Goal: Information Seeking & Learning: Learn about a topic

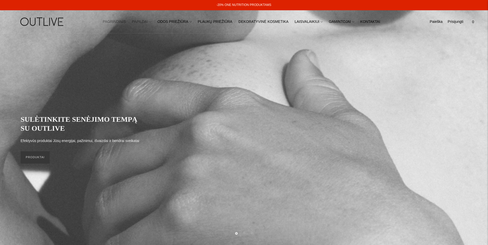
click at [151, 21] on link "PAPILDAI" at bounding box center [141, 21] width 19 height 11
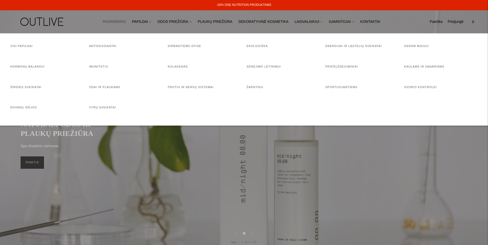
click at [53, 20] on img at bounding box center [42, 22] width 64 height 18
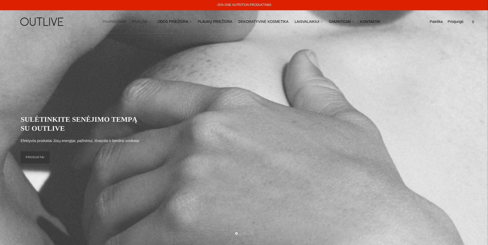
click at [151, 21] on link "PAPILDAI" at bounding box center [141, 21] width 19 height 11
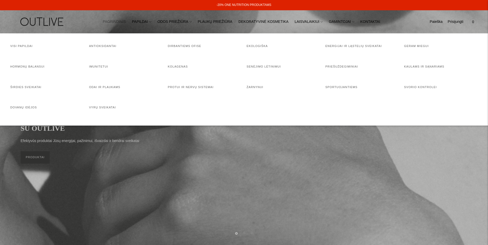
click at [24, 48] on h4 "Visi papildai" at bounding box center [47, 46] width 74 height 5
click at [24, 47] on link "Visi papildai" at bounding box center [21, 45] width 22 height 3
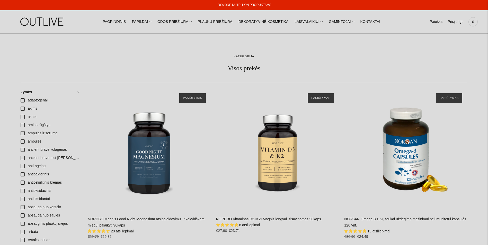
scroll to position [77, 0]
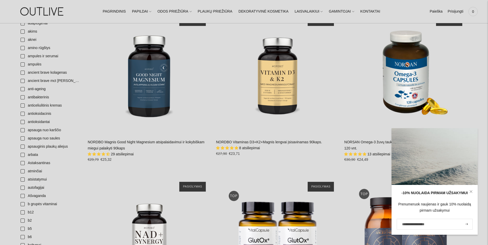
click at [472, 190] on icon at bounding box center [470, 191] width 3 height 3
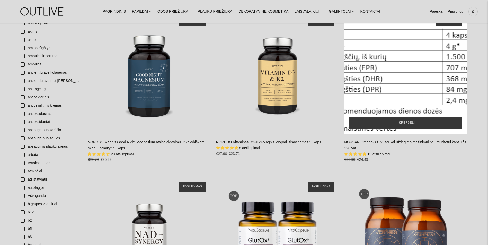
click at [418, 99] on div "NORSAN Omega-3 žuvų taukai uždegimo mažinimui bei imunitetui kapsulės 120 vnt.\a" at bounding box center [405, 72] width 123 height 123
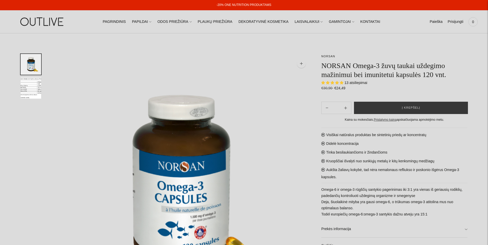
select select "**********"
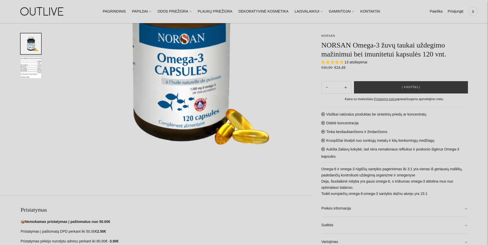
scroll to position [129, 0]
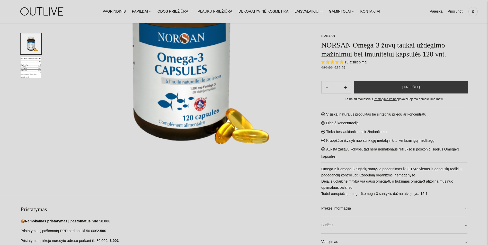
drag, startPoint x: 463, startPoint y: 226, endPoint x: 463, endPoint y: 222, distance: 3.6
click at [463, 226] on link "Sudėtis" at bounding box center [394, 225] width 146 height 16
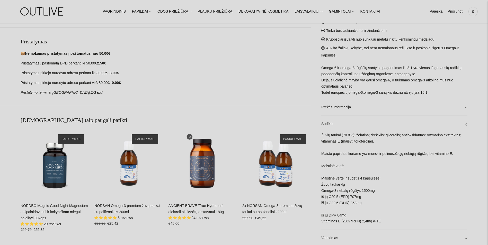
scroll to position [308, 0]
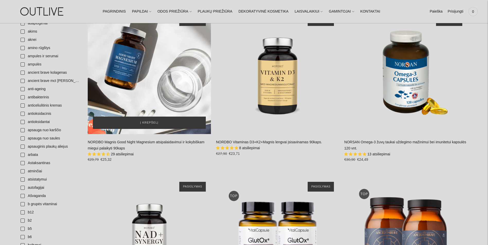
click at [144, 96] on div "NORDBO Magnis Good Night Magnesium atsipalaidavimui ir kokybiškam miegui palaik…" at bounding box center [149, 72] width 123 height 123
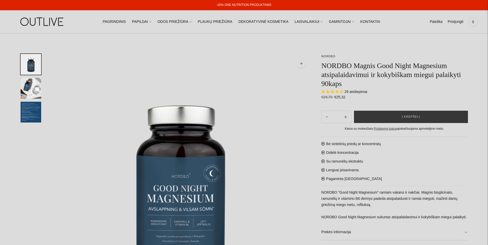
select select "**********"
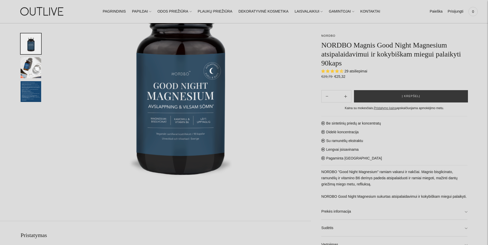
scroll to position [103, 0]
click at [368, 228] on link "Sudėtis" at bounding box center [394, 228] width 146 height 16
click at [364, 213] on link "Prekės informacija" at bounding box center [394, 212] width 146 height 16
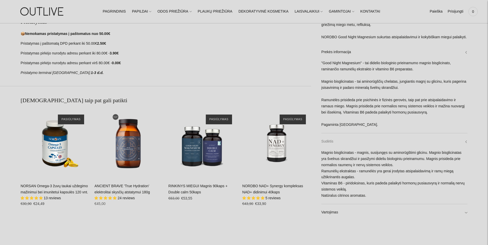
scroll to position [360, 0]
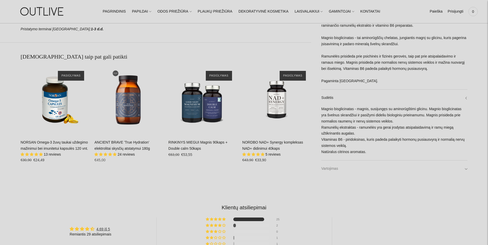
click at [365, 172] on link "Vartojimas" at bounding box center [394, 169] width 146 height 16
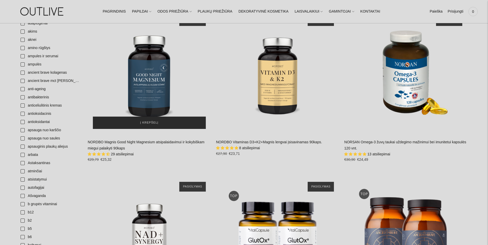
click at [151, 120] on span "Į krepšelį" at bounding box center [149, 122] width 18 height 5
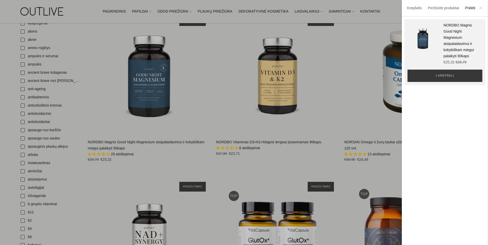
click at [480, 8] on icon at bounding box center [480, 8] width 2 height 2
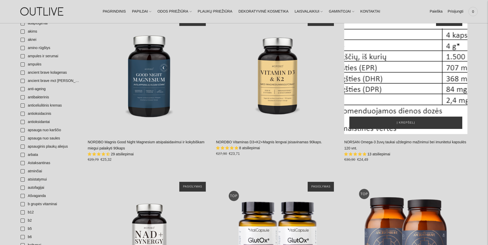
click at [392, 96] on div "NORSAN Omega-3 žuvų taukai uždegimo mažinimui bei imunitetui kapsulės 120 vnt.\a" at bounding box center [405, 72] width 123 height 123
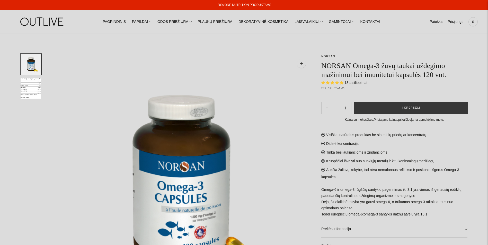
select select "**********"
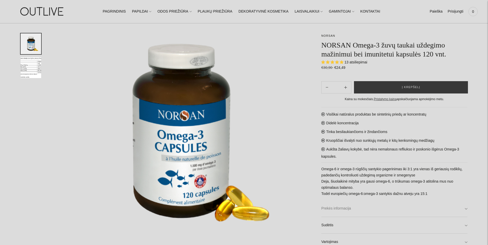
scroll to position [51, 0]
click at [356, 240] on link "Vartojimas" at bounding box center [394, 242] width 146 height 16
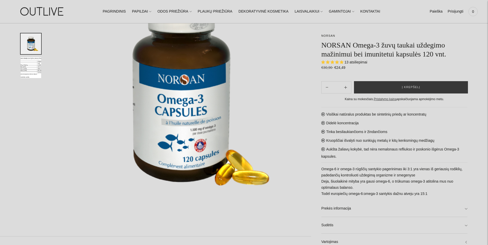
scroll to position [154, 0]
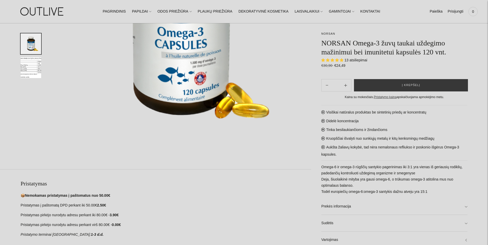
click at [465, 240] on link "Vartojimas" at bounding box center [394, 240] width 146 height 16
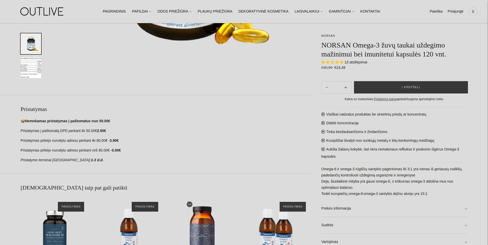
scroll to position [231, 0]
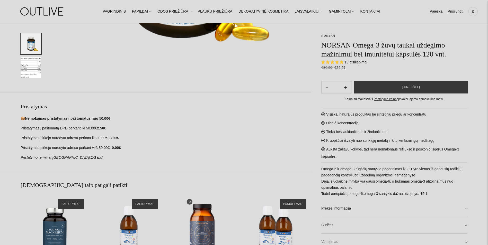
click at [464, 241] on link "Vartojimas" at bounding box center [394, 242] width 146 height 16
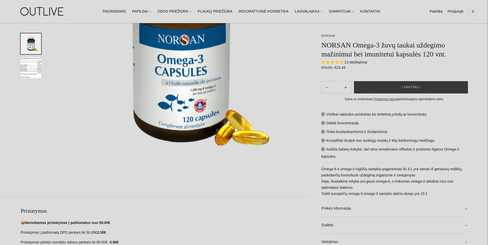
scroll to position [51, 0]
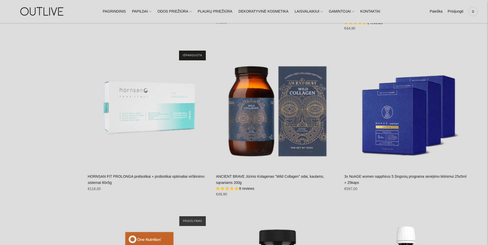
scroll to position [2827, 0]
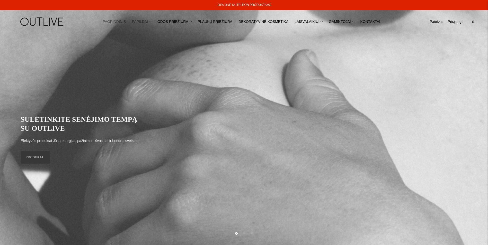
click at [150, 23] on link "PAPILDAI" at bounding box center [141, 21] width 19 height 11
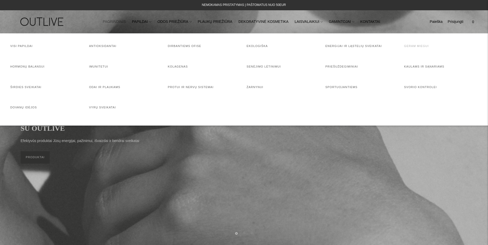
click at [423, 44] on link "Geram miegui" at bounding box center [416, 45] width 25 height 3
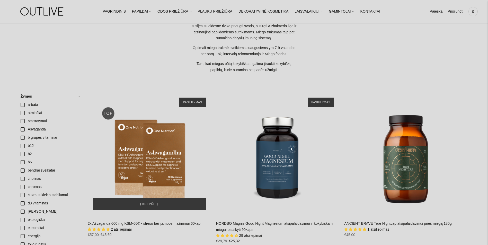
scroll to position [180, 0]
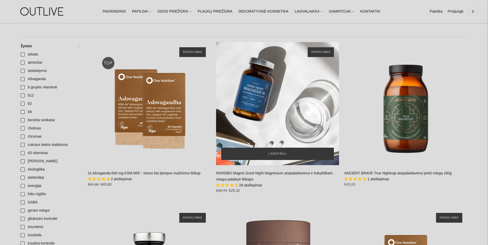
click at [277, 91] on div "NORDBO Magnis Good Night Magnesium atsipalaidavimui ir kokybiškam miegui palaik…" at bounding box center [277, 103] width 123 height 123
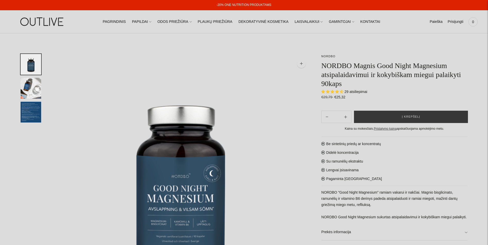
select select "**********"
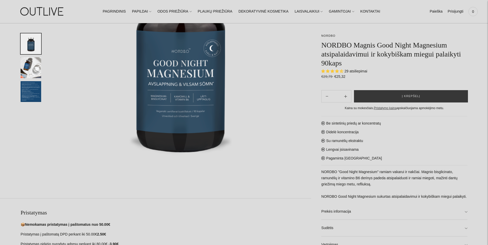
scroll to position [51, 0]
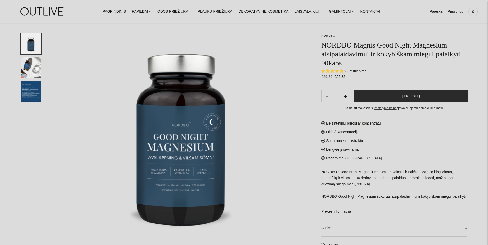
click at [403, 95] on button "Į krepšelį" at bounding box center [411, 96] width 114 height 12
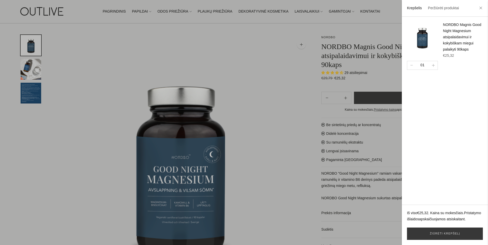
scroll to position [0, 0]
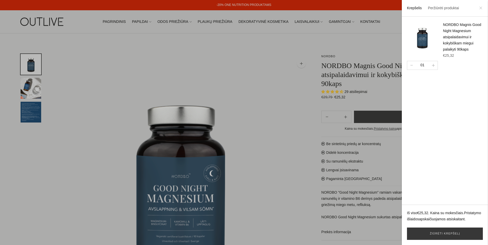
click at [480, 8] on icon at bounding box center [480, 7] width 3 height 3
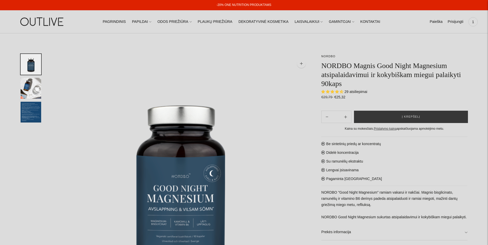
click at [442, 25] on ul "Paieška Išvalyti Prisijungti 1" at bounding box center [453, 21] width 48 height 11
click at [436, 22] on link "Paieška" at bounding box center [435, 21] width 13 height 11
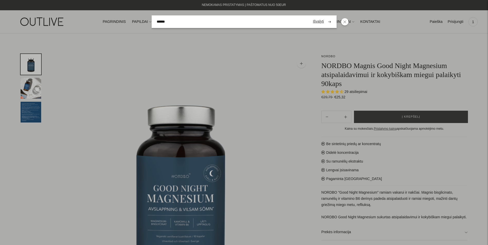
type input "******"
click at [325, 17] on button "submit" at bounding box center [329, 22] width 9 height 10
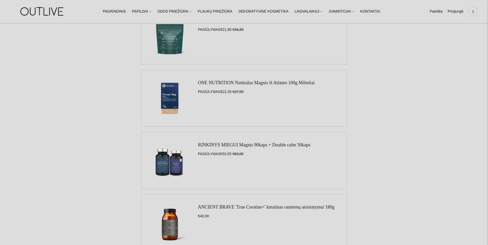
scroll to position [411, 0]
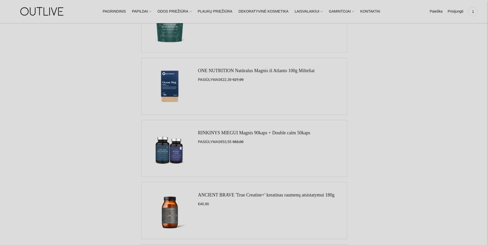
click at [271, 131] on link "RINKINYS MIEGUI Magnis 90kaps + Double calm 50kaps" at bounding box center [254, 132] width 112 height 5
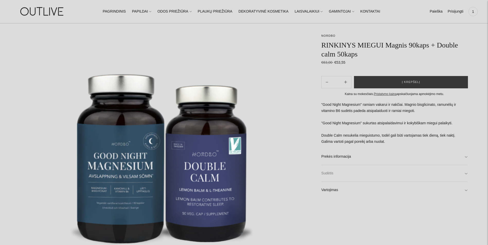
click at [352, 172] on link "Sudėtis" at bounding box center [394, 173] width 146 height 16
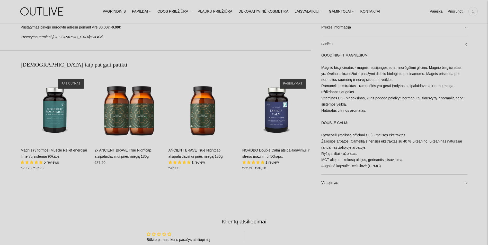
scroll to position [437, 0]
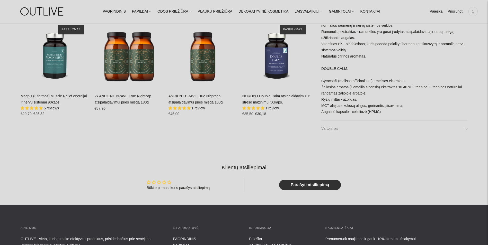
click at [442, 128] on link "Vartojimas" at bounding box center [394, 129] width 146 height 16
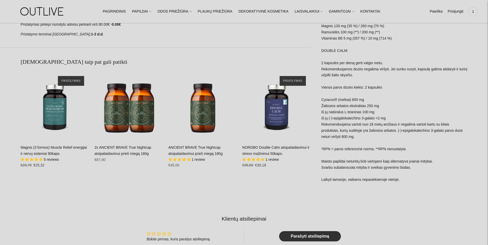
scroll to position [360, 0]
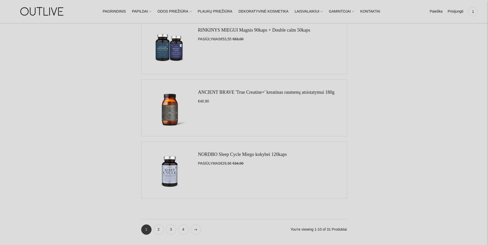
drag, startPoint x: 224, startPoint y: 151, endPoint x: 224, endPoint y: 154, distance: 2.7
click at [161, 232] on link "2" at bounding box center [158, 230] width 10 height 10
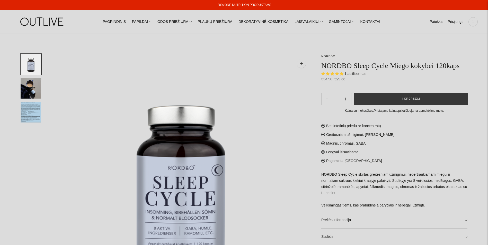
select select "**********"
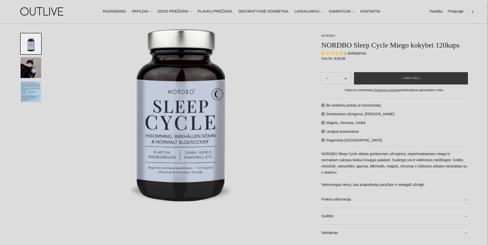
scroll to position [77, 0]
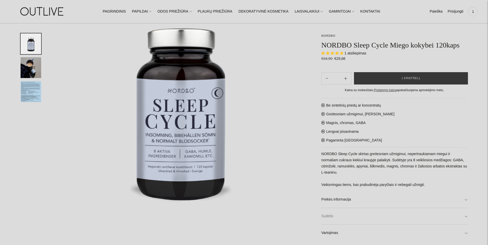
click at [404, 211] on link "Sudėtis" at bounding box center [394, 216] width 146 height 16
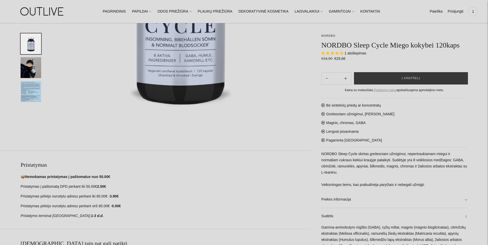
scroll to position [50, 0]
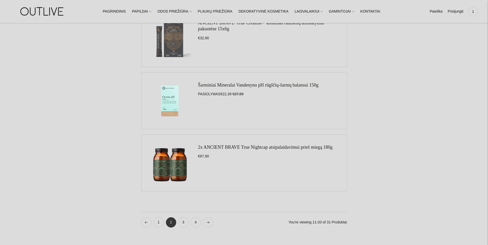
scroll to position [591, 0]
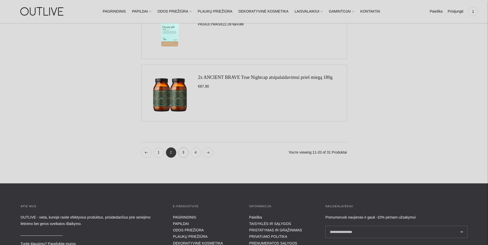
click at [181, 152] on link "3" at bounding box center [183, 153] width 10 height 10
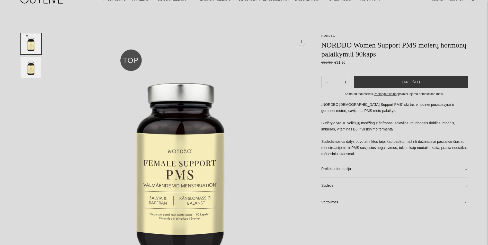
scroll to position [51, 0]
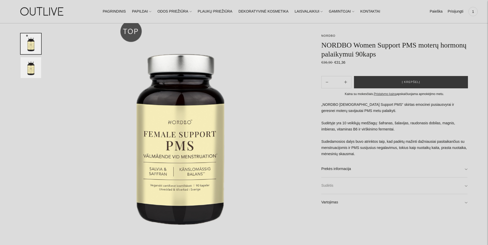
click at [386, 190] on link "Sudėtis" at bounding box center [394, 186] width 146 height 16
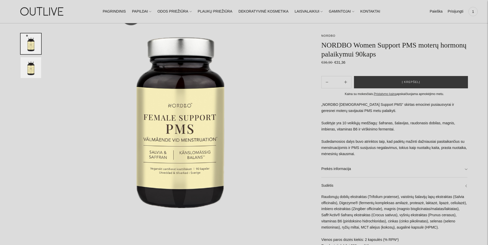
scroll to position [77, 0]
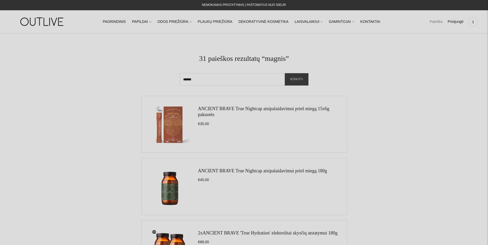
click at [435, 21] on link "Paieška" at bounding box center [435, 21] width 13 height 11
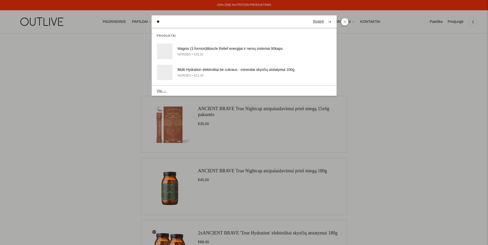
type input "*"
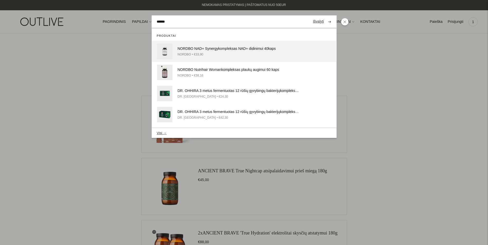
type input "******"
click at [246, 48] on div "NORDBO NAD+ Synergy komple ksas NAD+ didinimui 40kaps" at bounding box center [238, 49] width 123 height 6
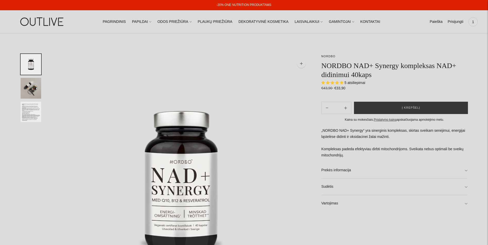
select select "**********"
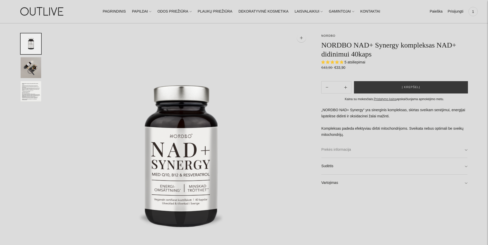
click at [379, 148] on link "Prekės informacija" at bounding box center [394, 150] width 146 height 16
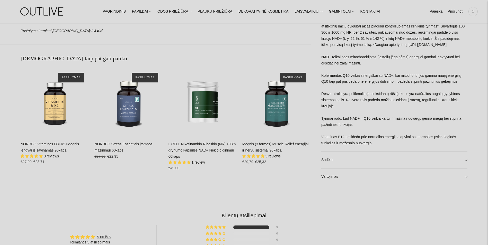
scroll to position [360, 0]
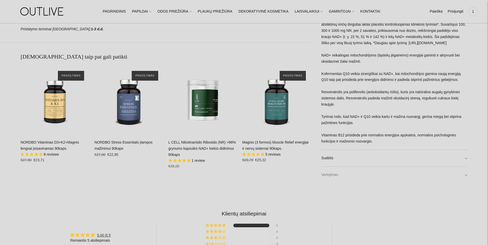
click at [345, 175] on link "Vartojimas" at bounding box center [394, 175] width 146 height 16
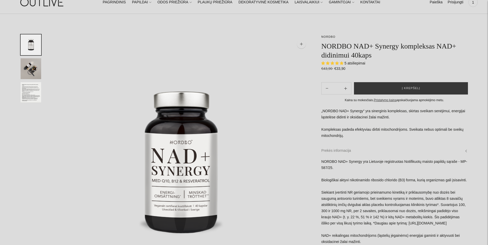
scroll to position [0, 0]
